Goal: Transaction & Acquisition: Purchase product/service

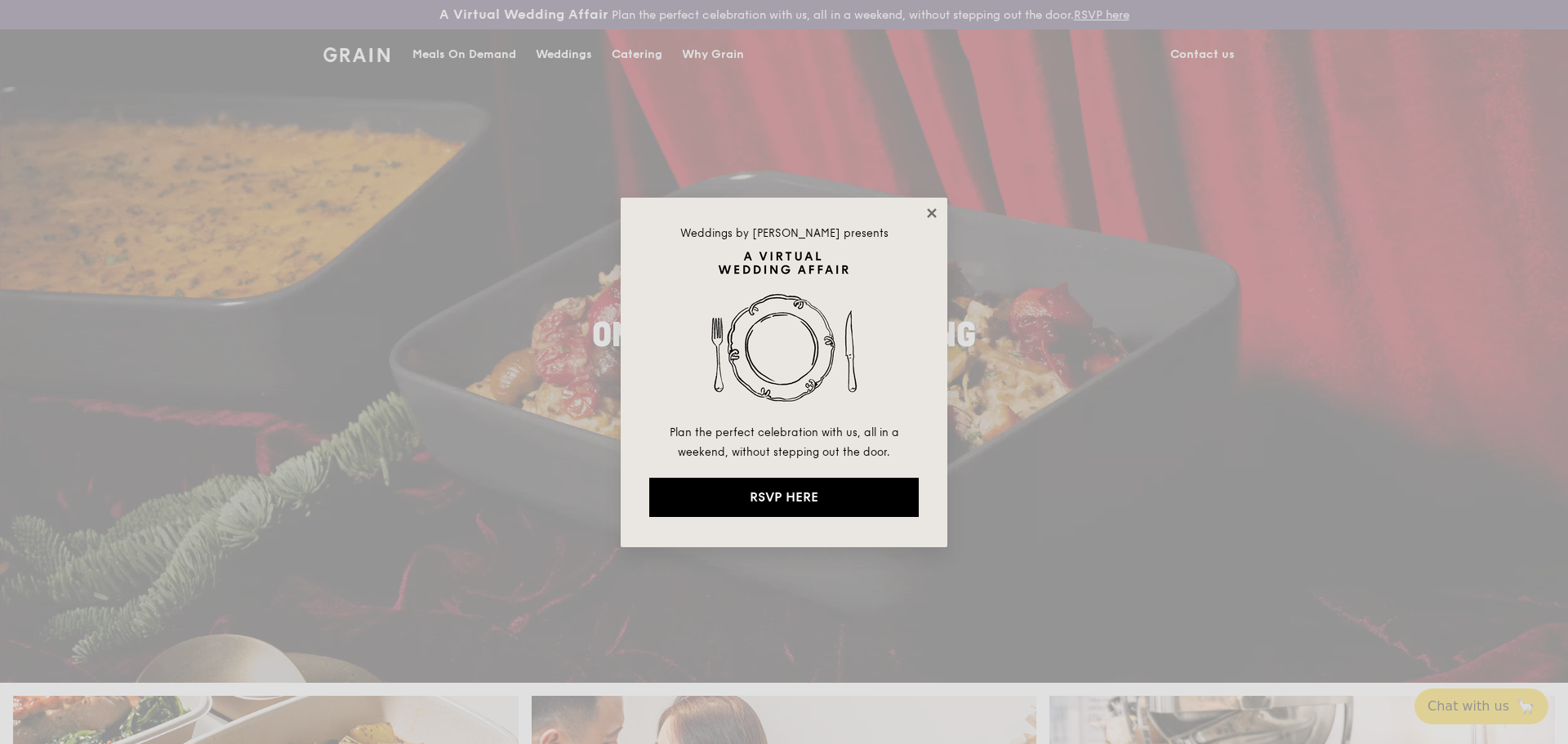
click at [927, 210] on icon at bounding box center [931, 213] width 15 height 15
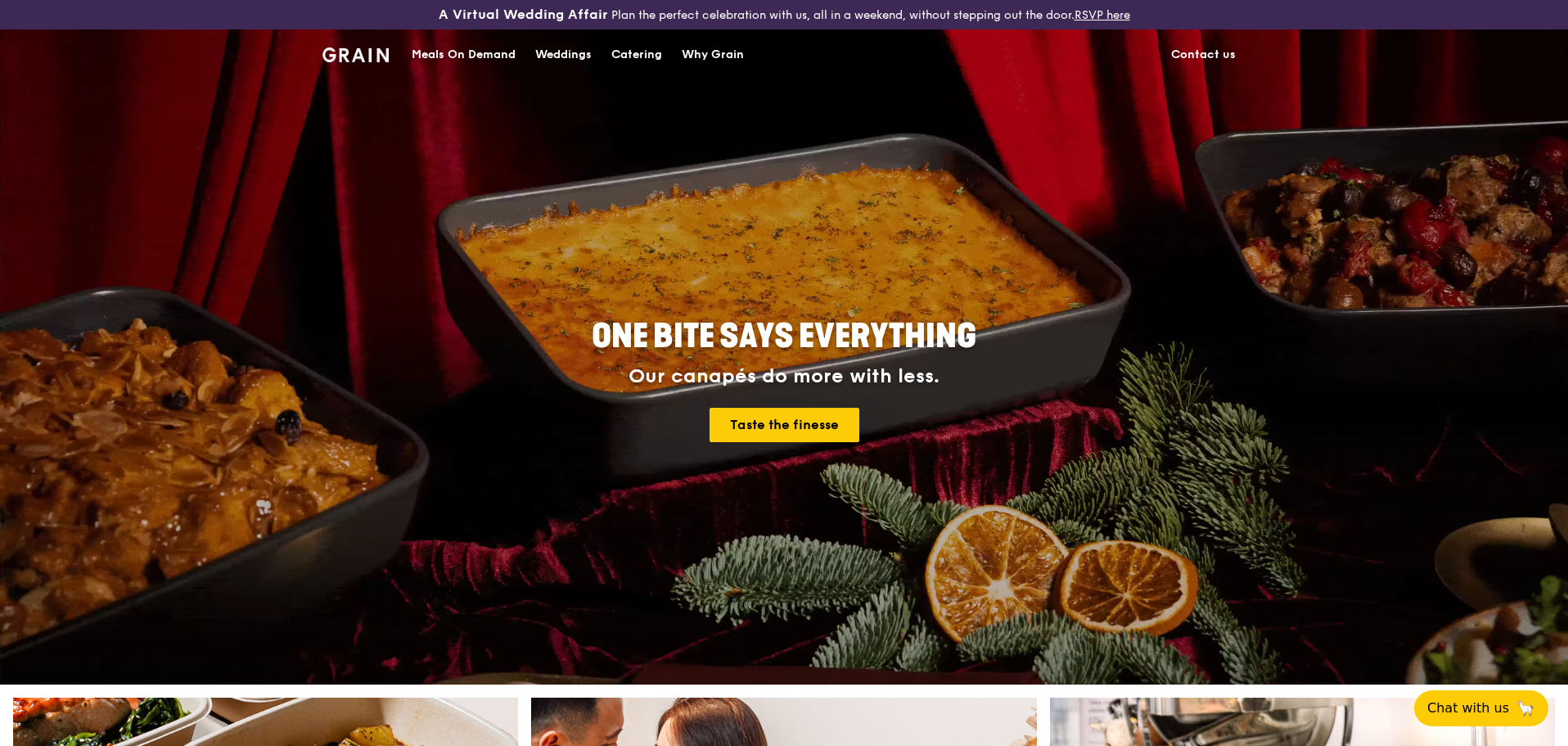
click at [636, 54] on div "Catering" at bounding box center [636, 54] width 51 height 49
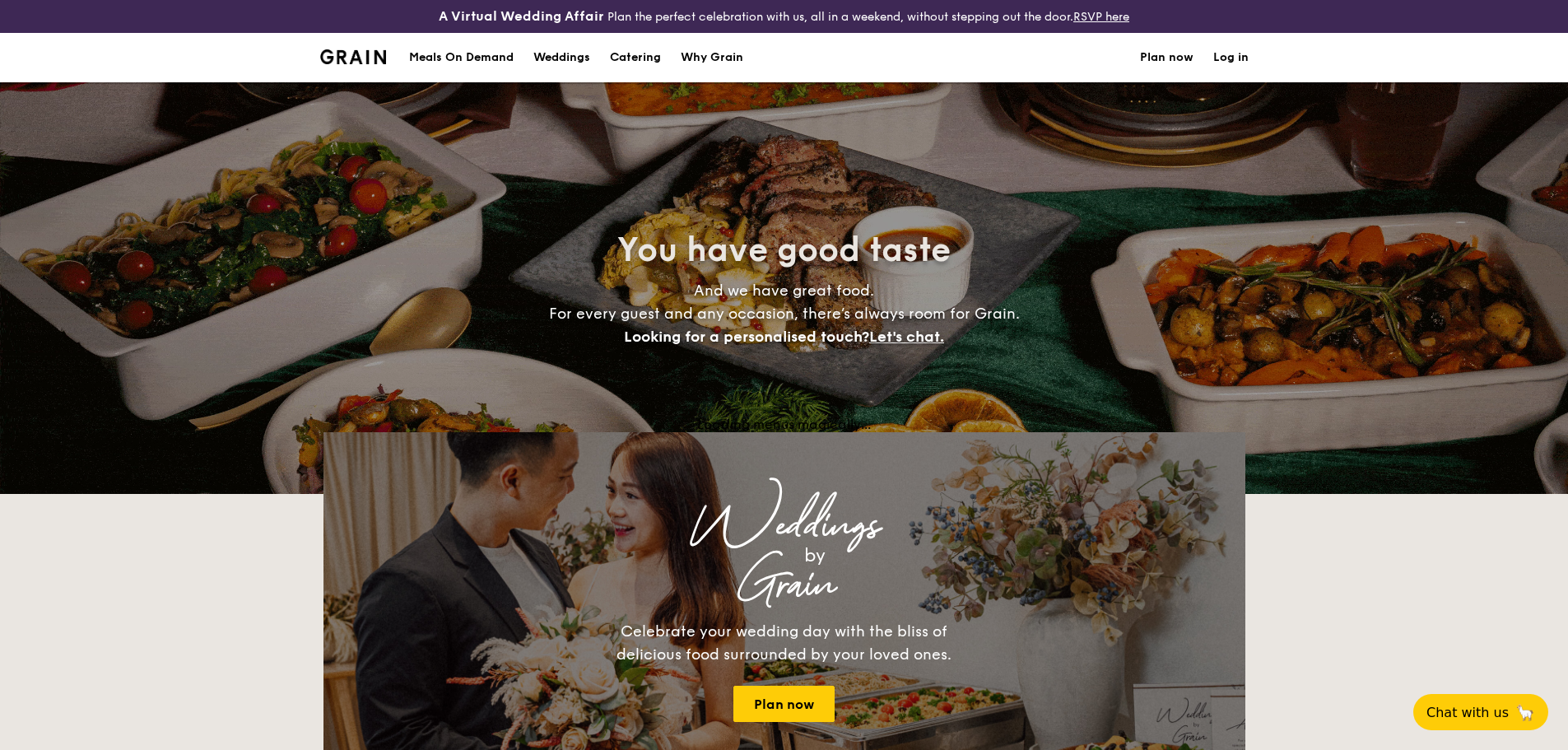
select select
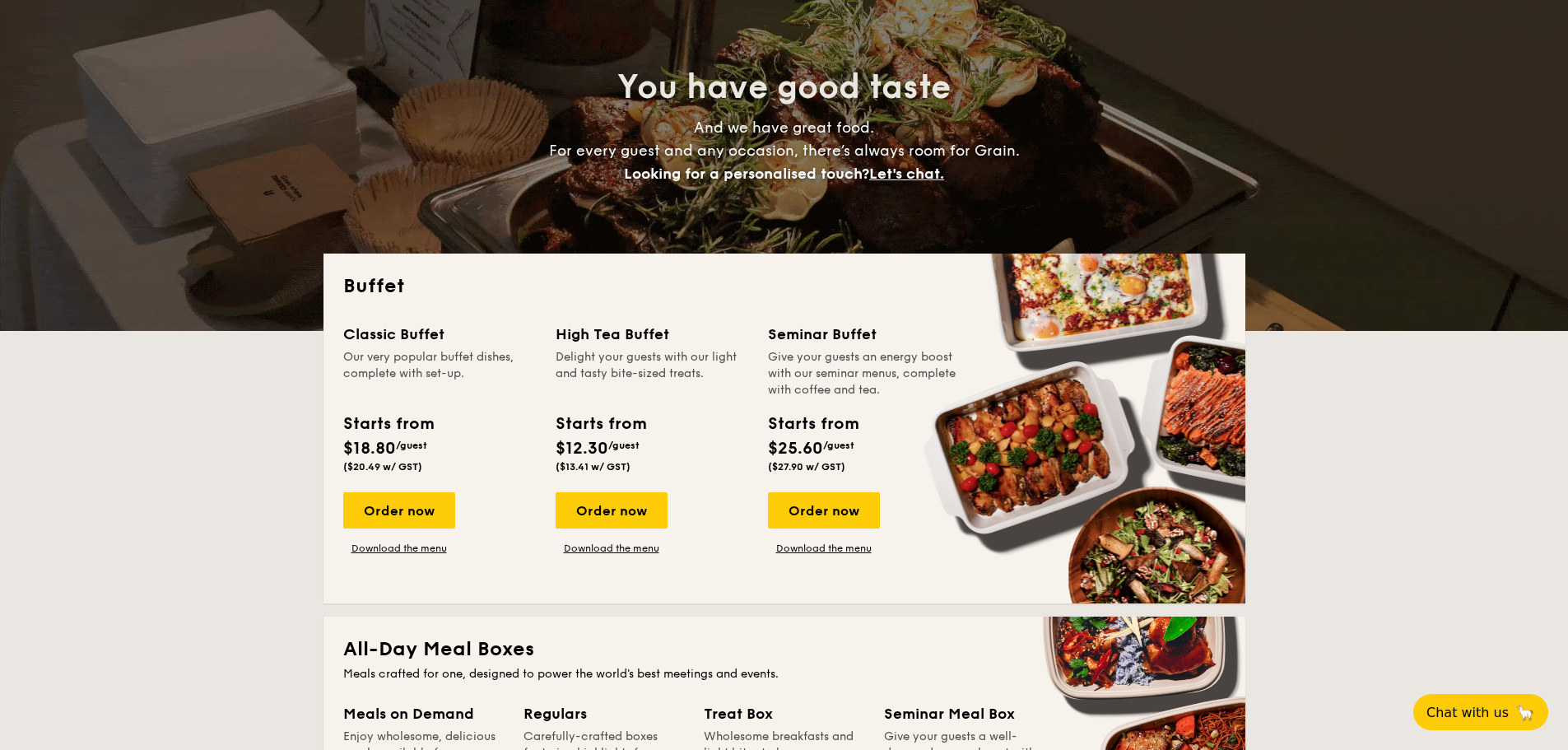
scroll to position [164, 0]
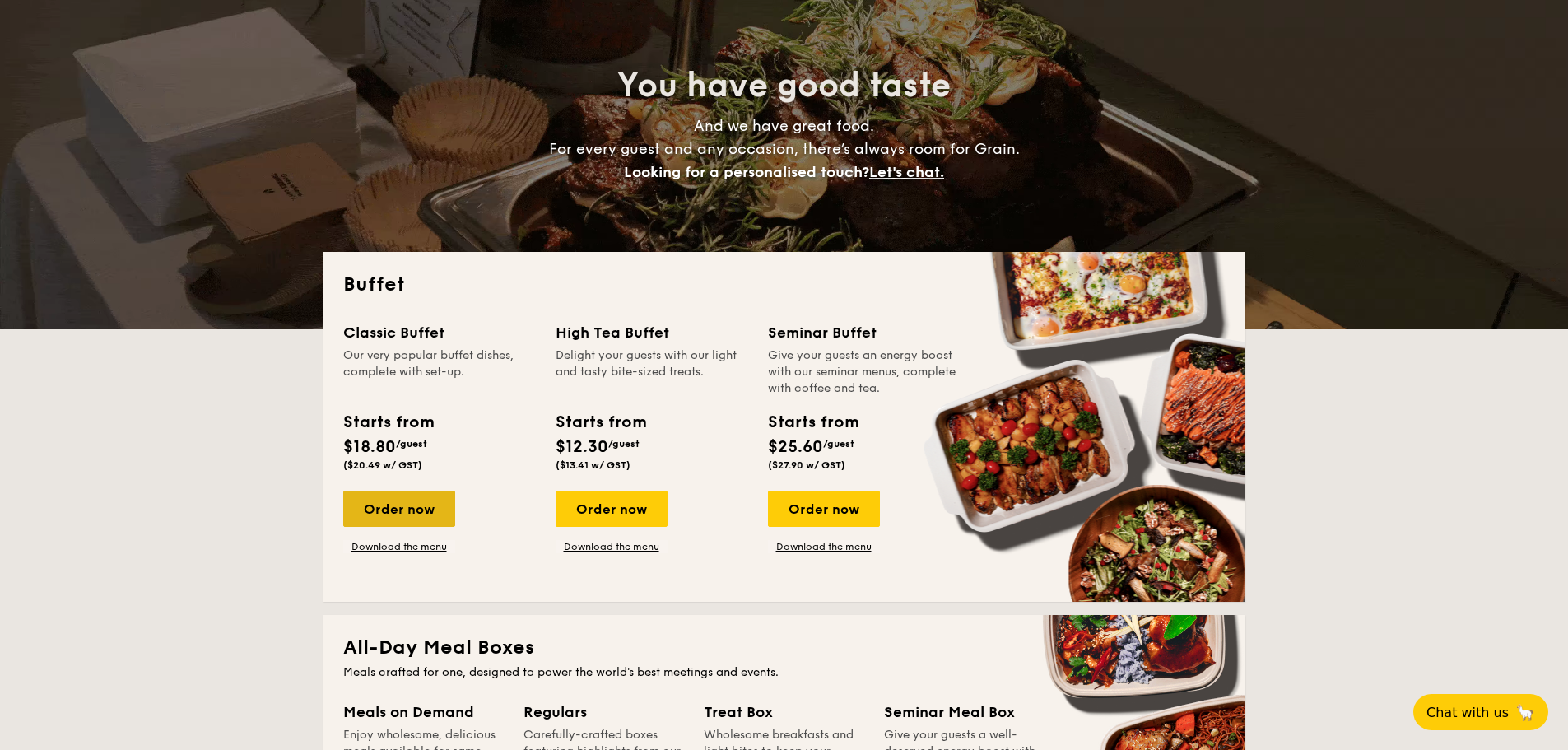
click at [406, 516] on div "Order now" at bounding box center [399, 509] width 112 height 36
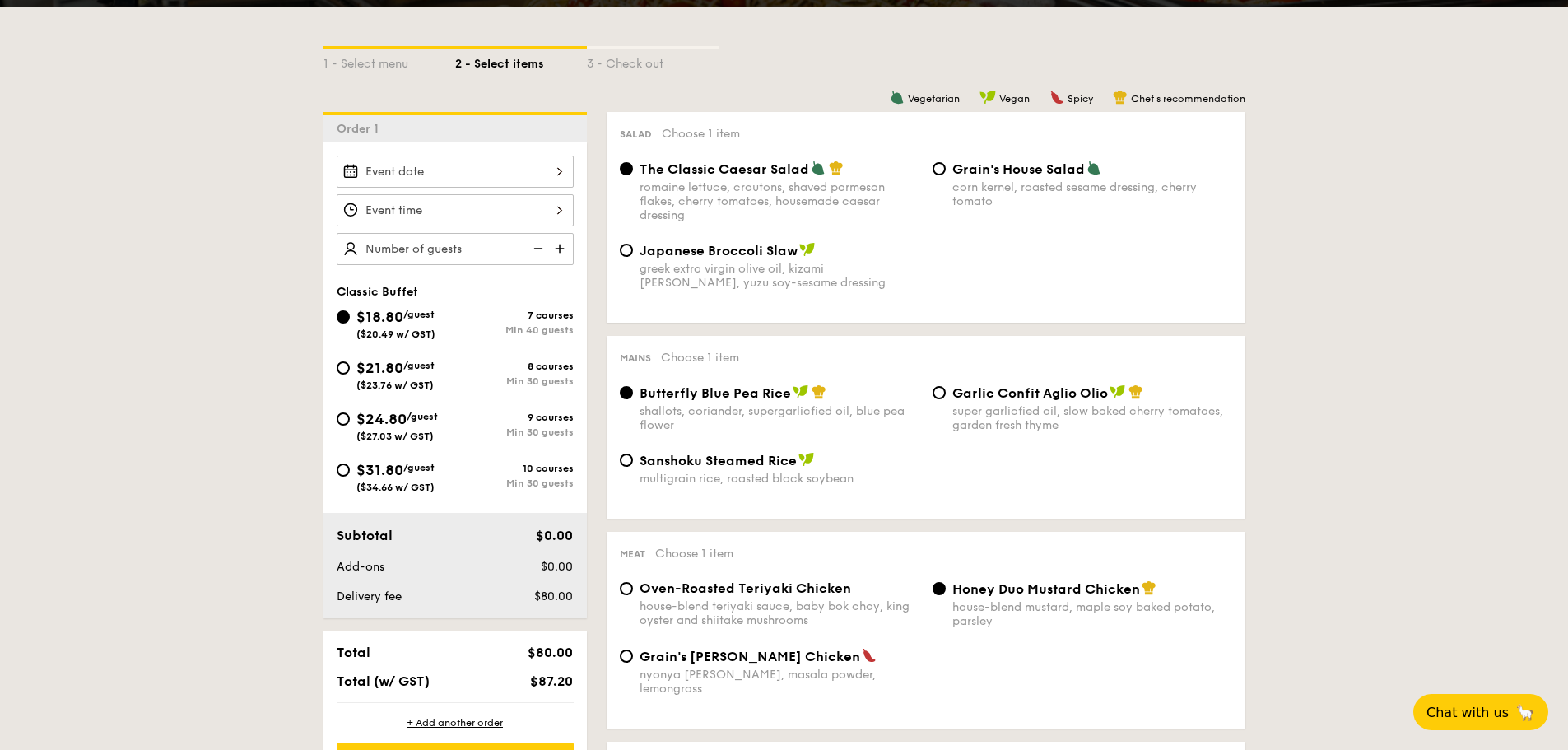
scroll to position [412, 0]
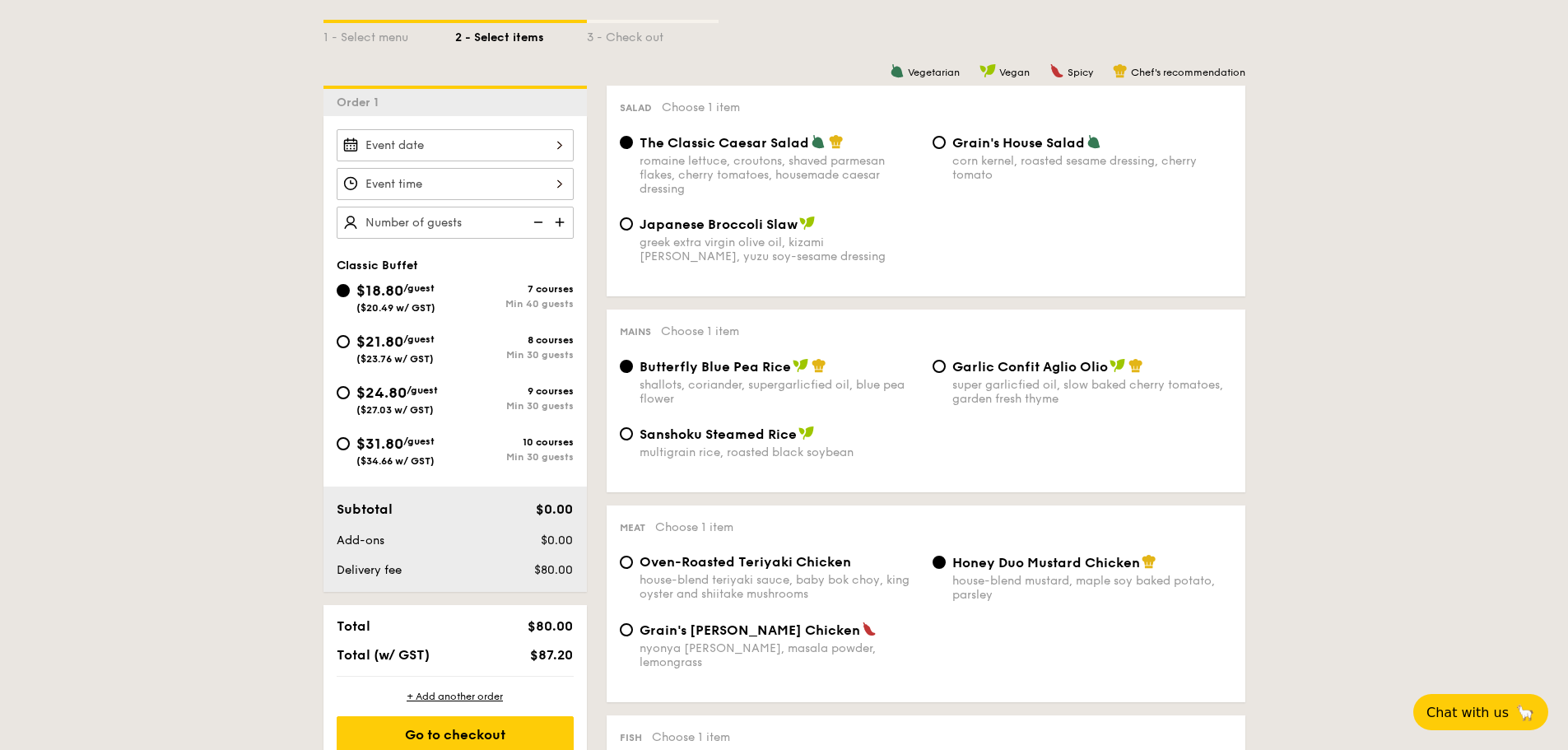
click at [337, 344] on div "$21.80 /guest ($23.76 w/ GST)" at bounding box center [396, 347] width 118 height 35
click at [337, 344] on input "$21.80 /guest ($23.76 w/ GST) 8 courses Min 30 guests" at bounding box center [343, 341] width 13 height 13
radio input "true"
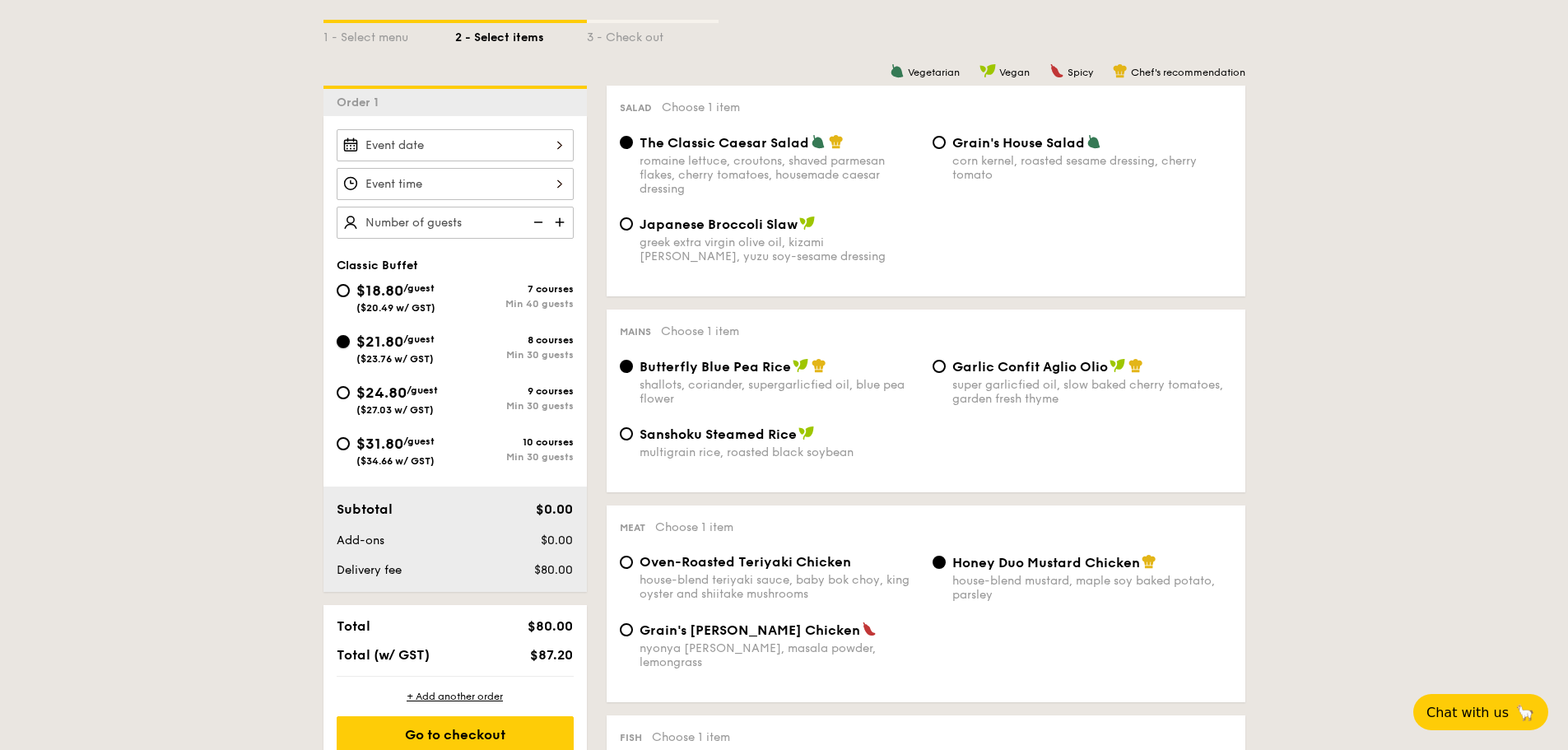
radio input "true"
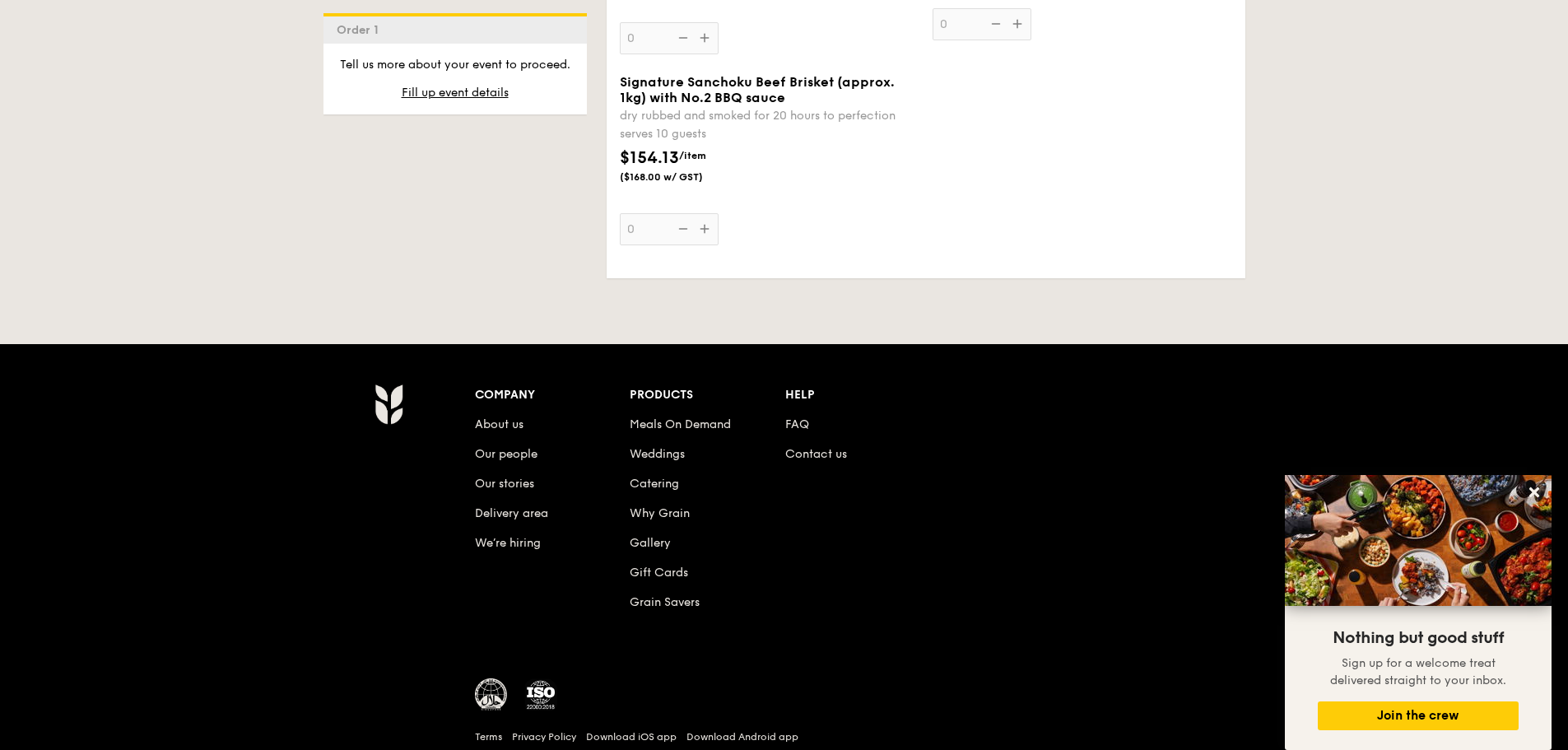
scroll to position [3862, 0]
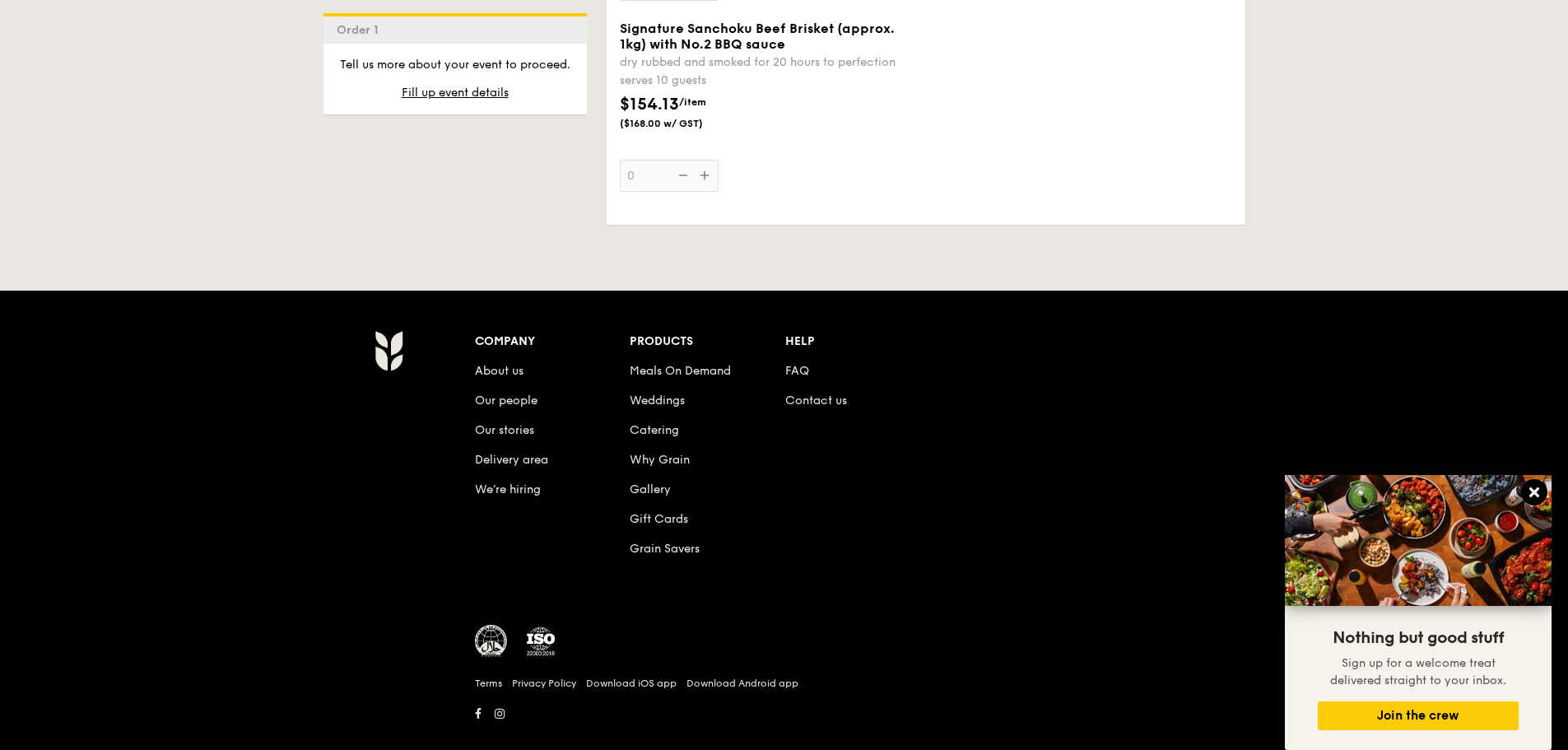
click at [1528, 484] on button at bounding box center [1534, 492] width 26 height 26
